Goal: Ask a question

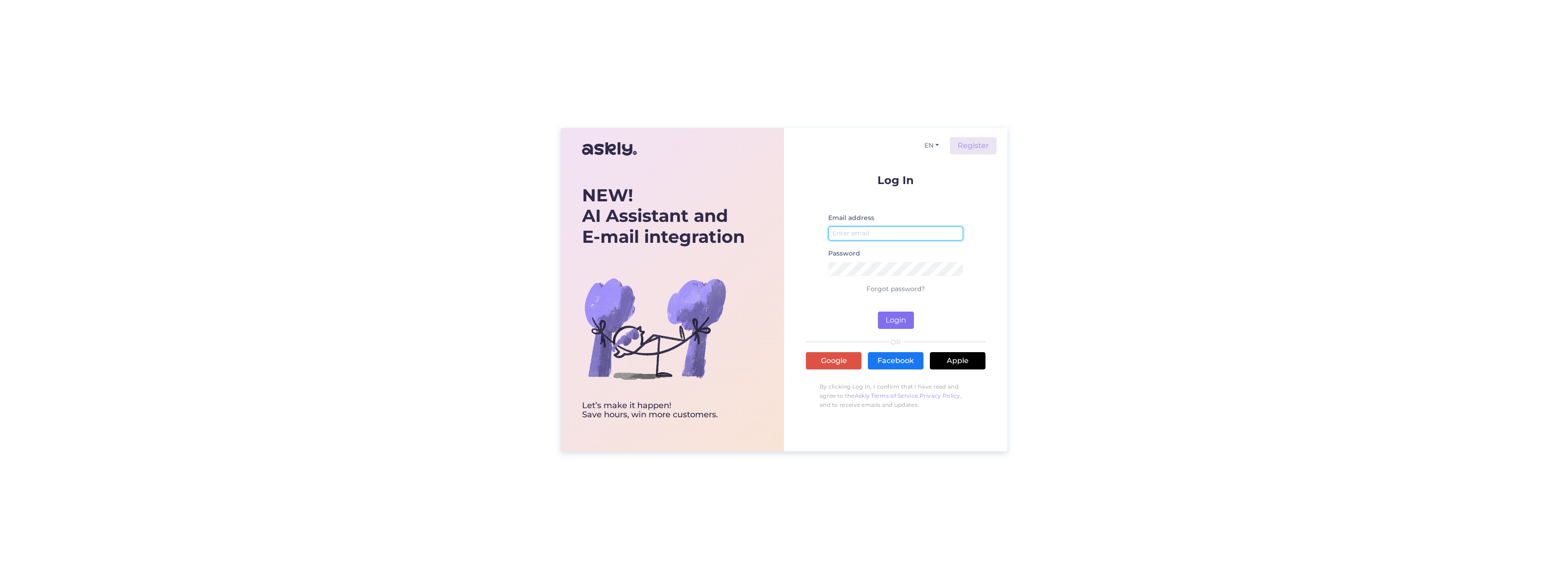
type input "[DOMAIN_NAME][EMAIL_ADDRESS][PERSON_NAME][DOMAIN_NAME]"
click at [886, 321] on button "Login" at bounding box center [896, 320] width 36 height 17
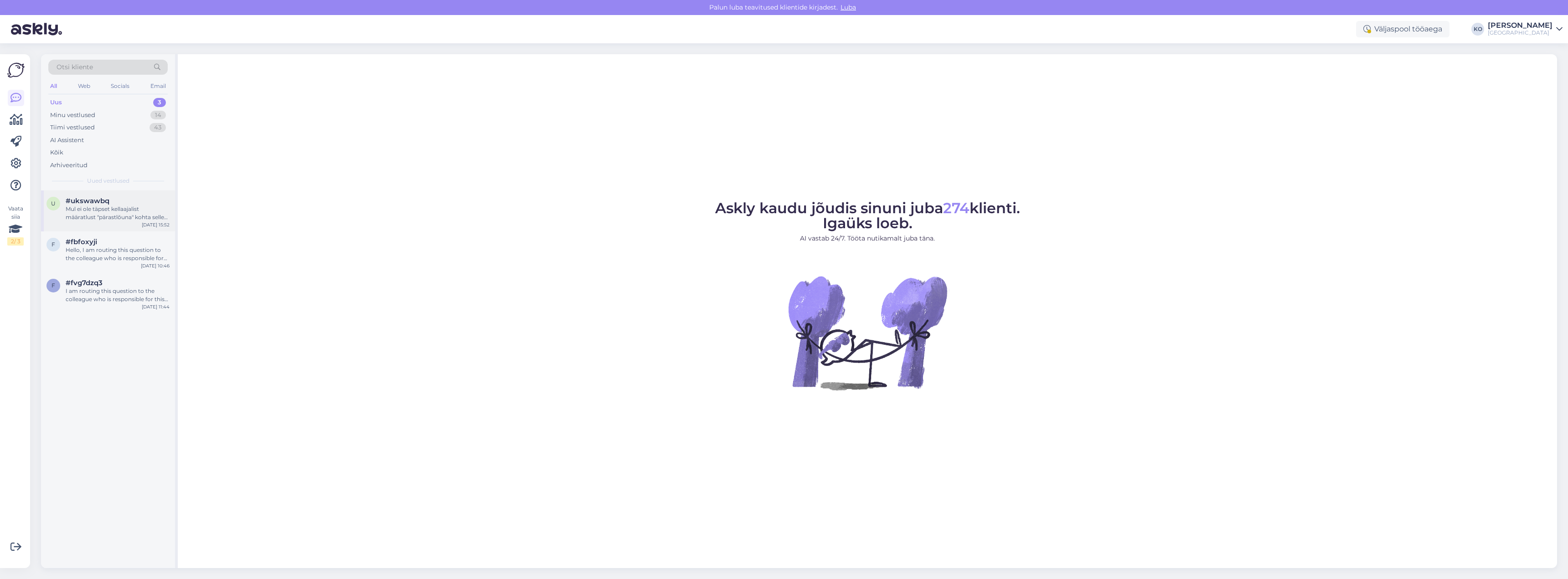
click at [83, 205] on span "#ukswawbq" at bounding box center [87, 201] width 44 height 9
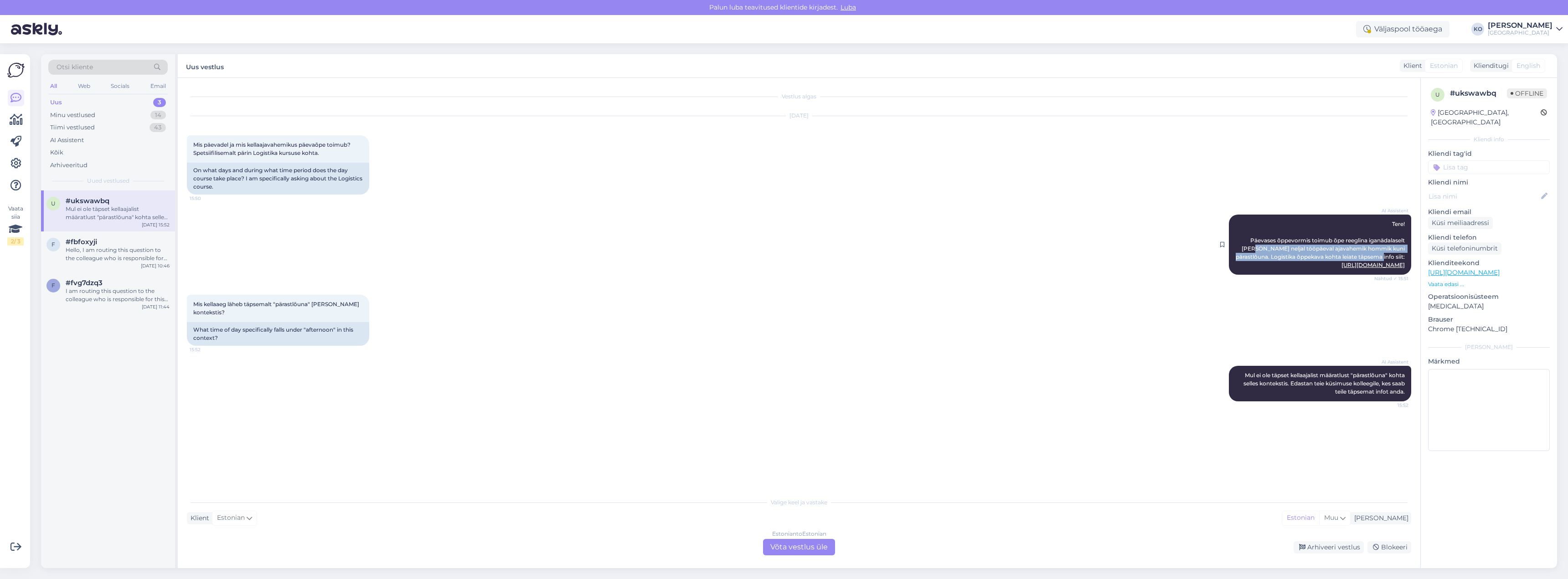
drag, startPoint x: 1267, startPoint y: 250, endPoint x: 1399, endPoint y: 253, distance: 132.0
click at [1399, 253] on div "AI Assistent Tere! Päevases õppevormis toimub õpe reeglina iganädalaselt [PERSO…" at bounding box center [1320, 245] width 183 height 60
click at [1385, 265] on div "AI Assistent Tere! Päevases õppevormis toimub õpe reeglina iganädalaselt [PERSO…" at bounding box center [1320, 245] width 183 height 60
click at [108, 253] on div "Hello, I am routing this question to the colleague who is responsible for this …" at bounding box center [118, 254] width 104 height 16
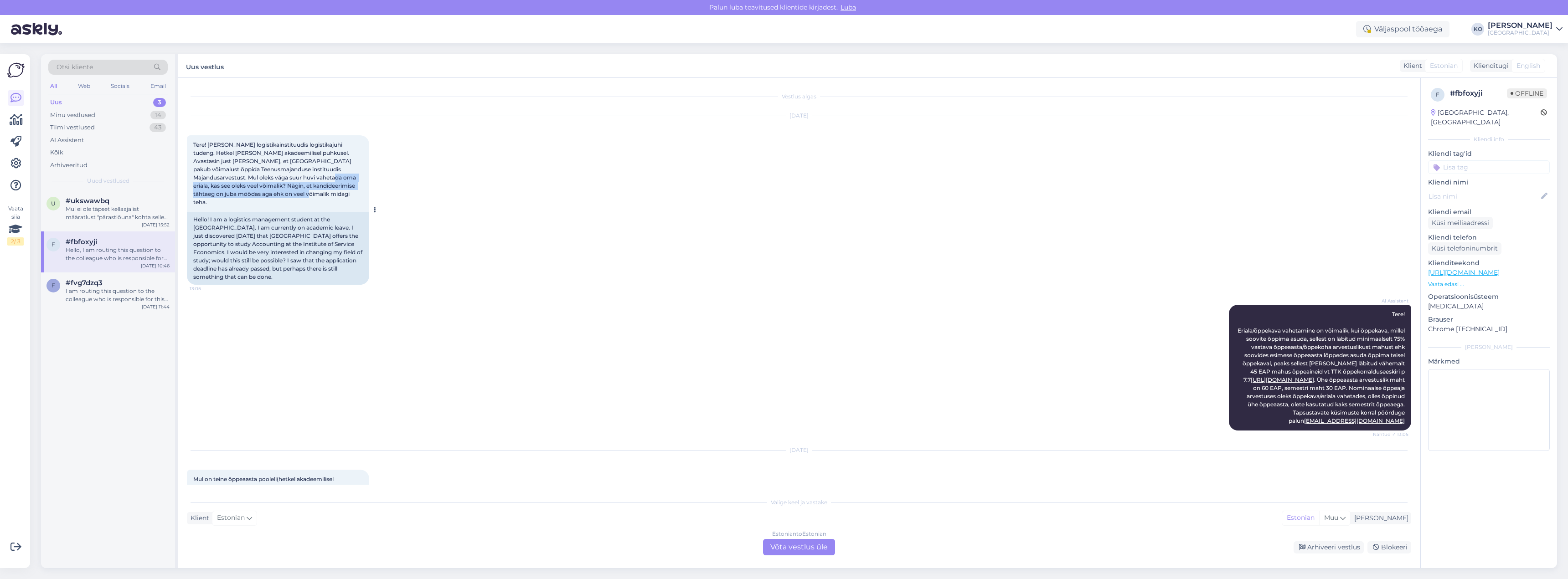
drag, startPoint x: 265, startPoint y: 179, endPoint x: 353, endPoint y: 192, distance: 89.0
click at [353, 192] on div "Tere! [PERSON_NAME] logistikainstituudis logistikajuhi tudeng. Hetkel [PERSON_N…" at bounding box center [278, 173] width 183 height 77
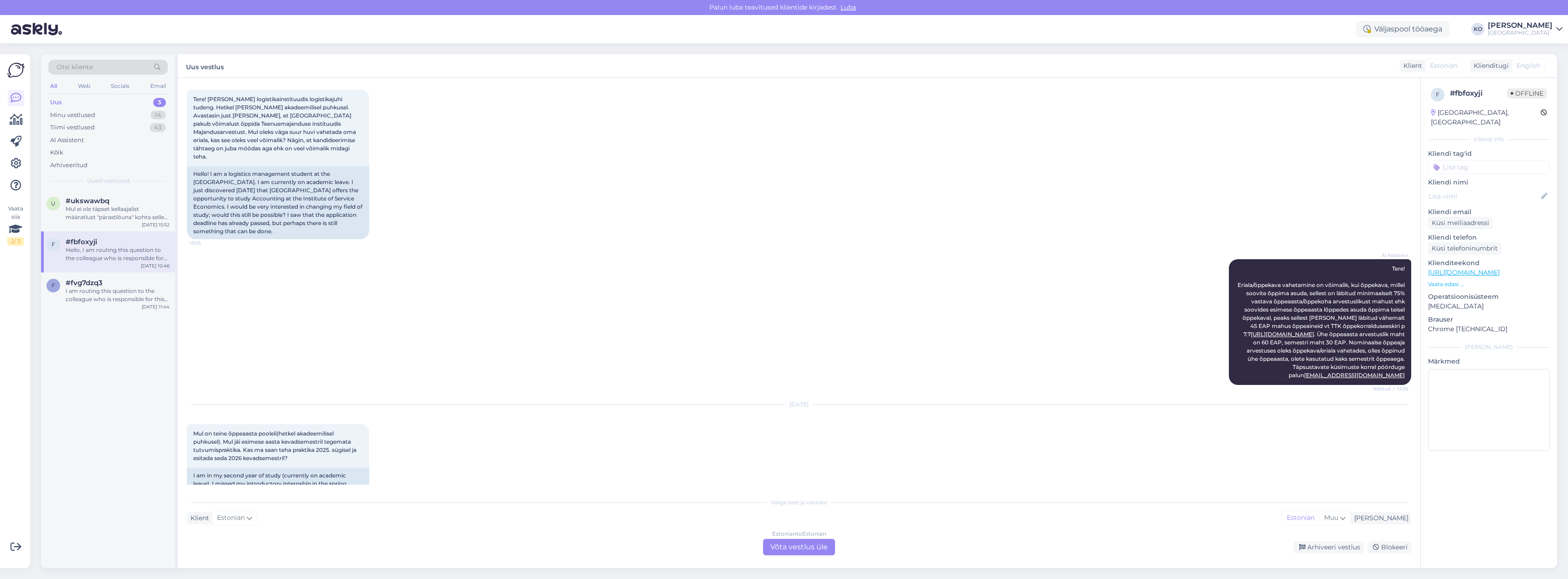
scroll to position [91, 0]
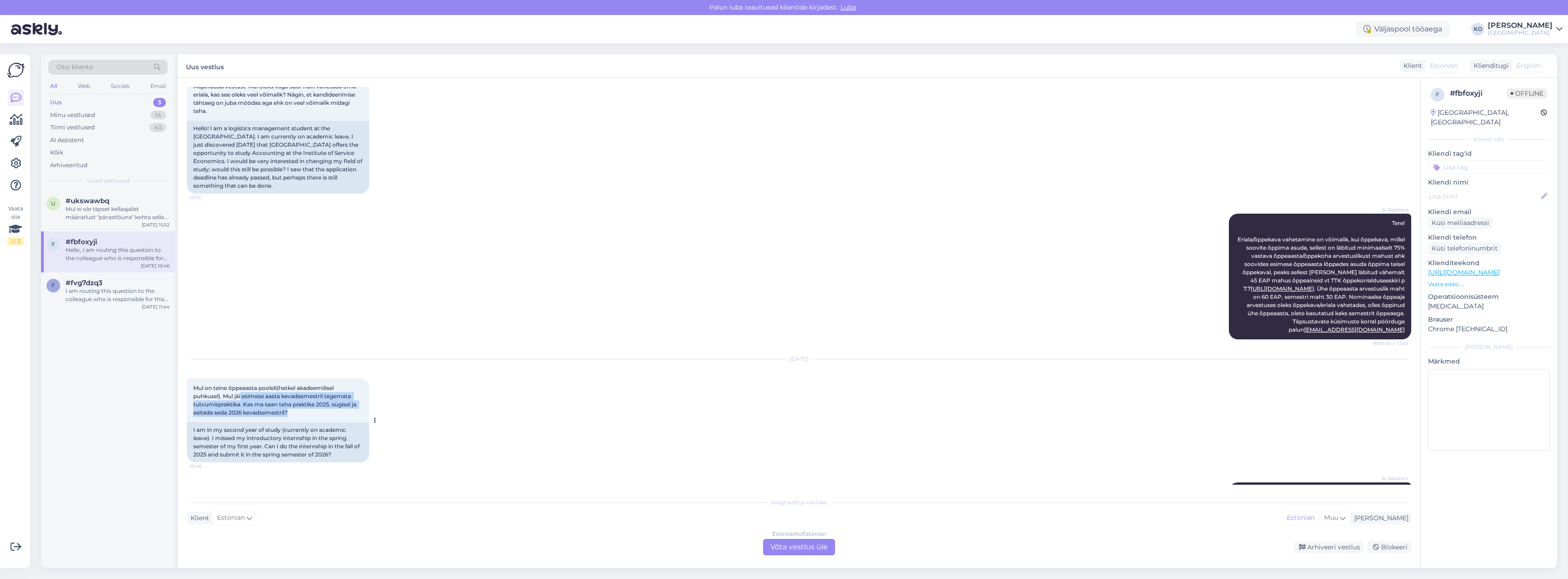
drag, startPoint x: 241, startPoint y: 387, endPoint x: 330, endPoint y: 406, distance: 91.0
click at [330, 406] on div "Mul on teine õppeaasta pooleli(hetkel akadeemilisel puhkusel). Mul jäi esimese …" at bounding box center [278, 400] width 183 height 44
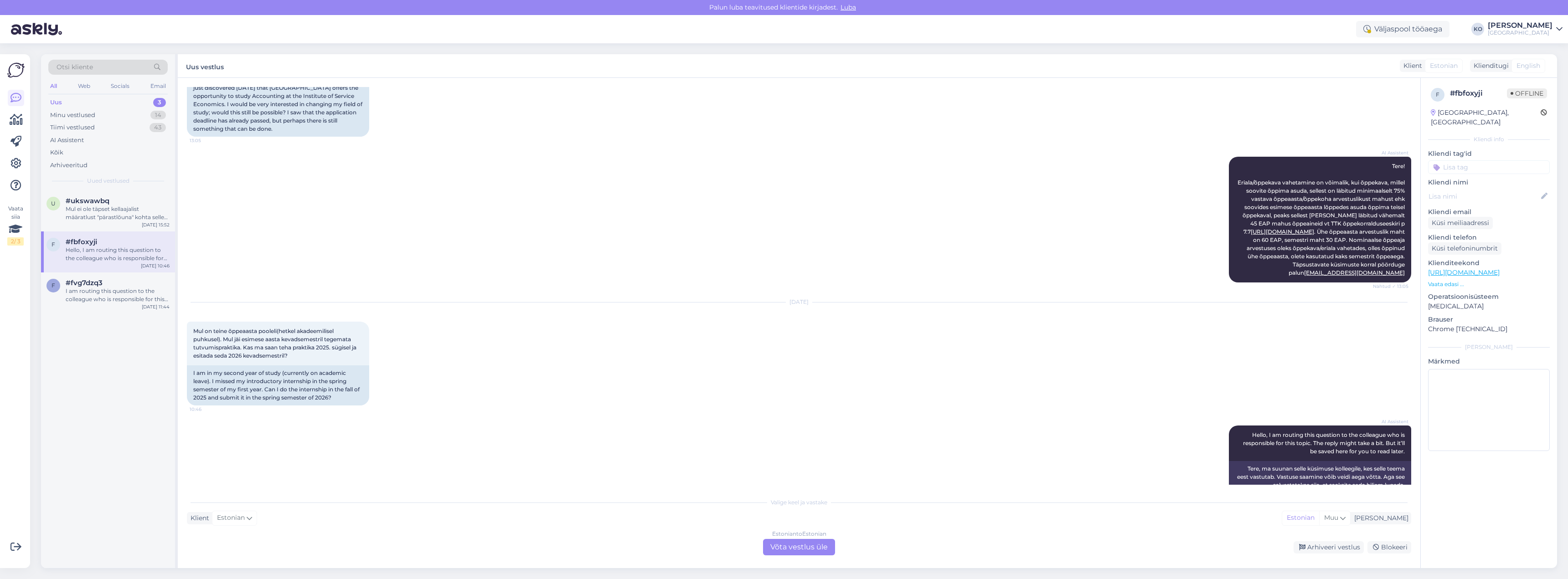
scroll to position [158, 0]
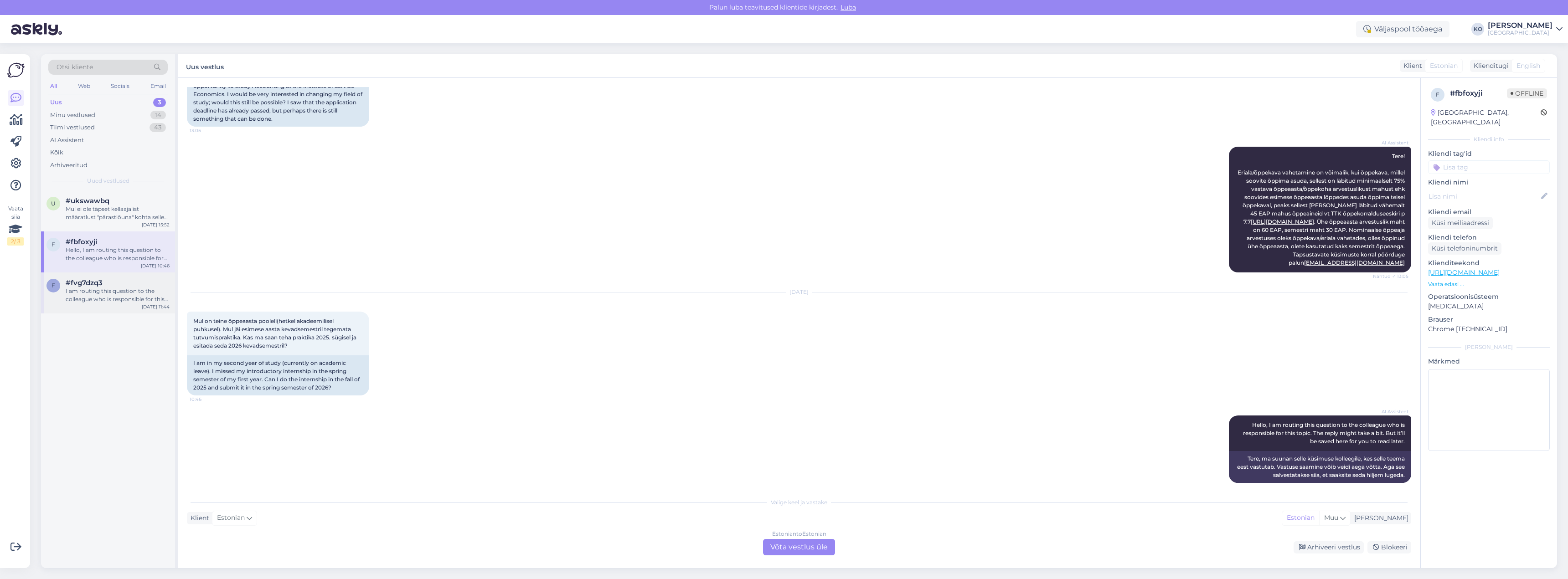
click at [125, 284] on div "#fvg7dzq3" at bounding box center [118, 283] width 104 height 9
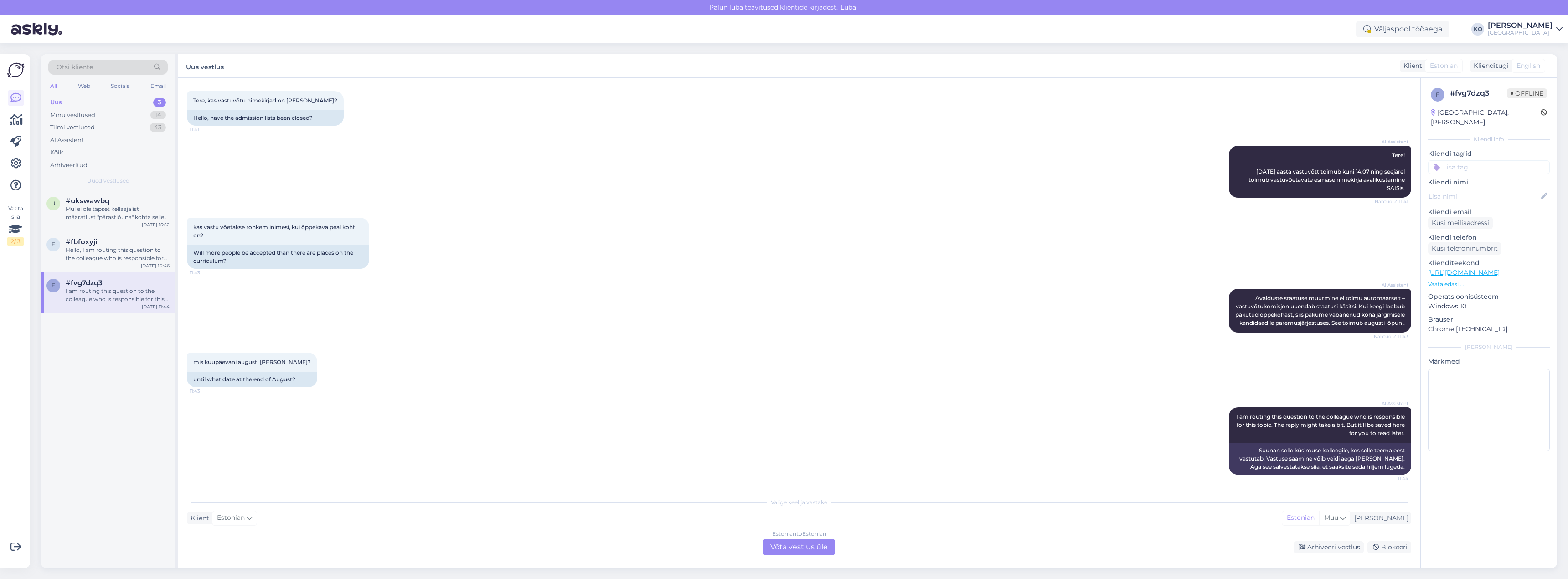
scroll to position [0, 0]
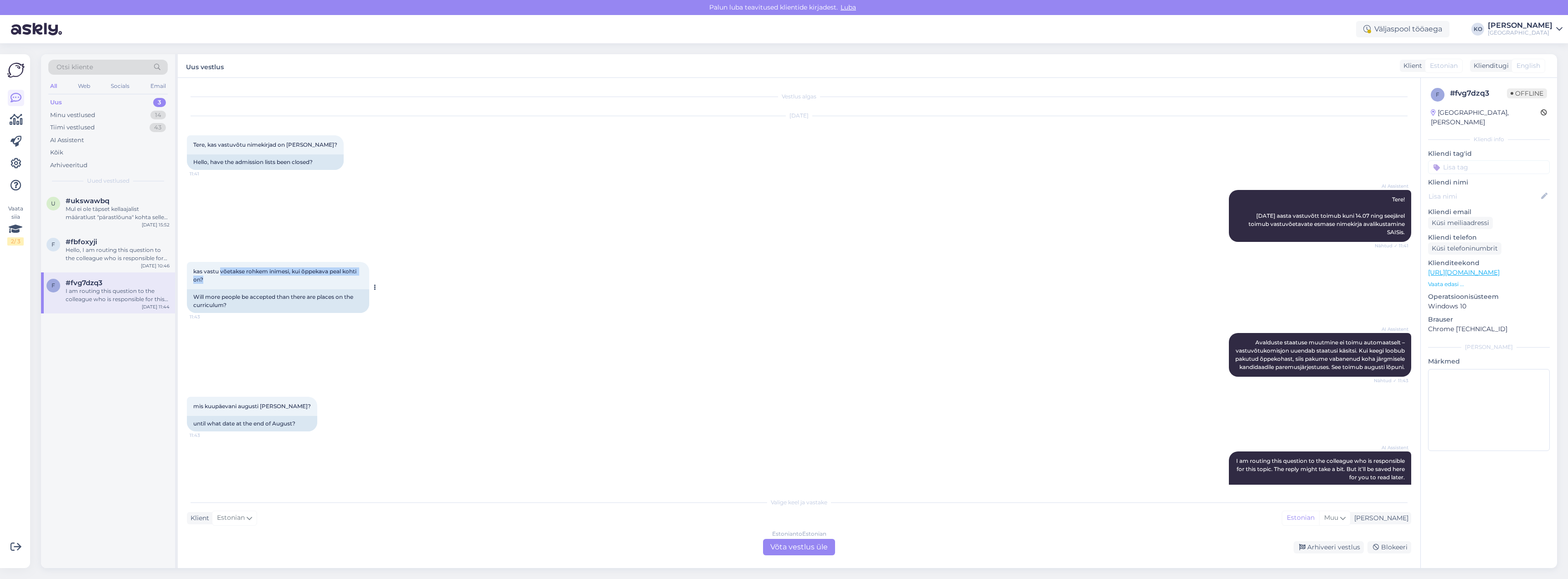
drag, startPoint x: 220, startPoint y: 262, endPoint x: 316, endPoint y: 274, distance: 96.7
click at [316, 274] on div "kas vastu võetakse rohkem inimesi, kui õppekava peal kohti on? 11:43" at bounding box center [278, 275] width 183 height 27
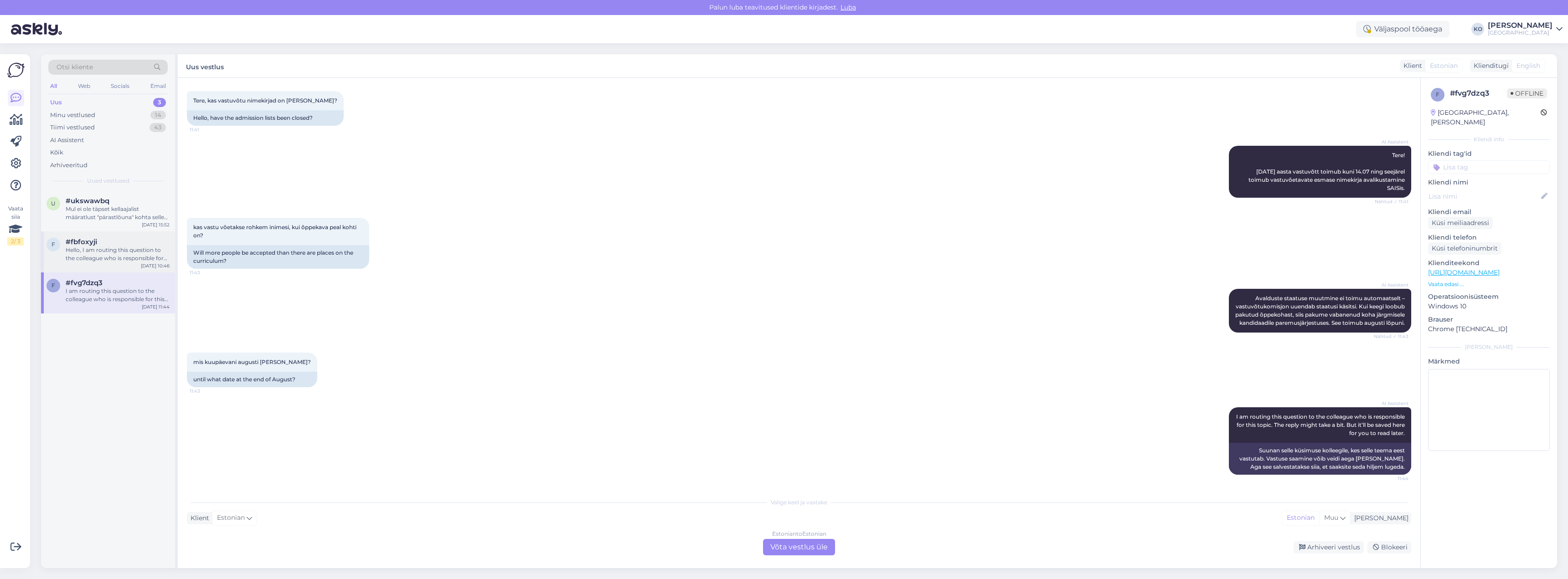
click at [116, 256] on div "Hello, I am routing this question to the colleague who is responsible for this …" at bounding box center [118, 254] width 104 height 16
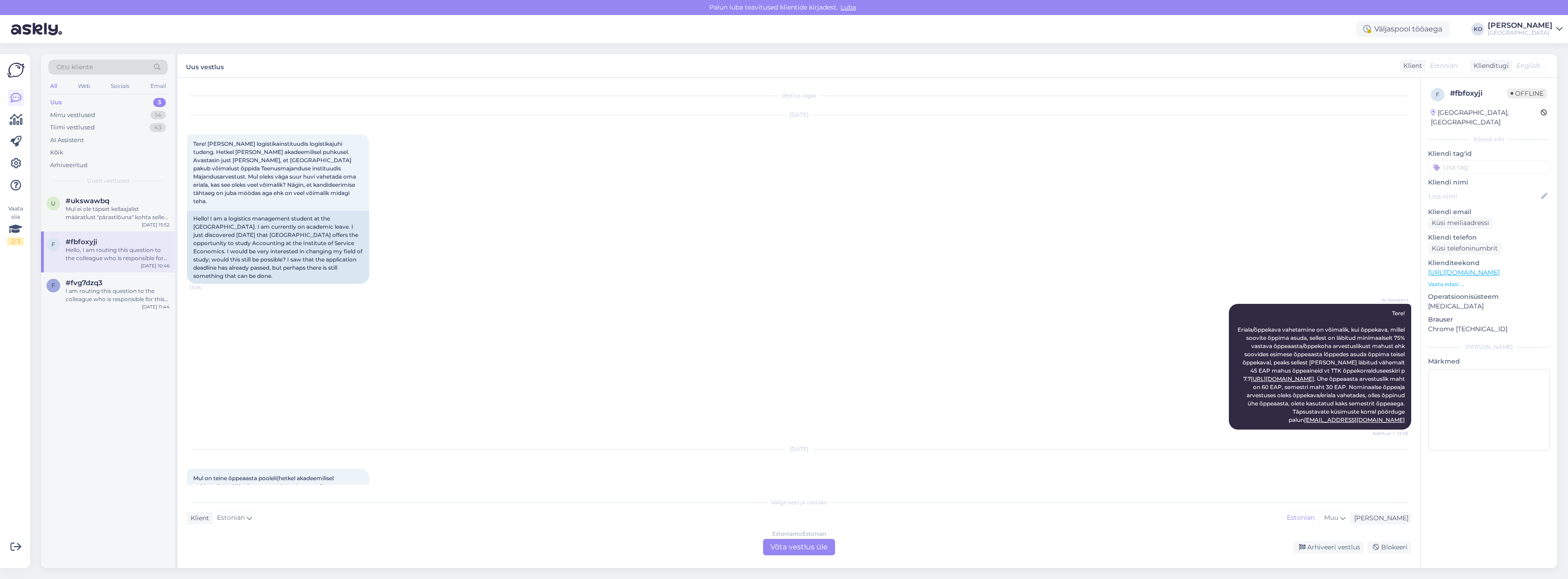
scroll to position [0, 0]
